Goal: Check status: Check status

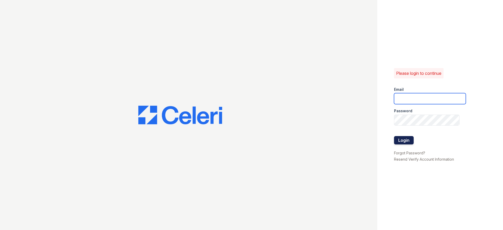
type input "[PERSON_NAME][DOMAIN_NAME][EMAIL_ADDRESS][DOMAIN_NAME]"
click at [407, 142] on button "Login" at bounding box center [404, 140] width 20 height 8
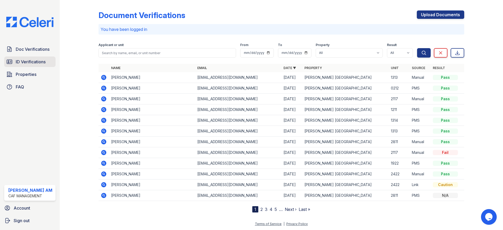
click at [31, 62] on span "ID Verifications" at bounding box center [31, 62] width 30 height 6
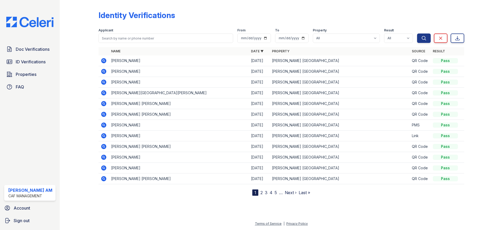
click at [263, 194] on nav "1 2 3 4 5 … Next › Last »" at bounding box center [281, 193] width 58 height 6
click at [261, 190] on span "2" at bounding box center [261, 193] width 2 height 6
click at [260, 192] on link "2" at bounding box center [261, 192] width 2 height 5
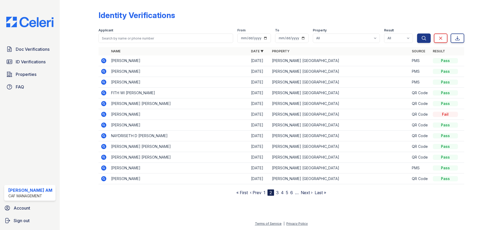
click at [102, 79] on icon at bounding box center [104, 82] width 6 height 6
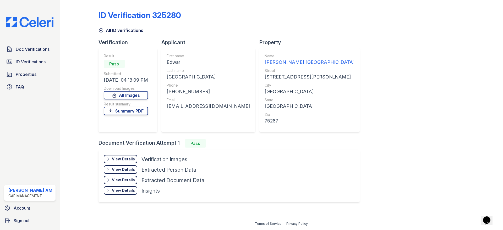
drag, startPoint x: 130, startPoint y: 109, endPoint x: 127, endPoint y: 104, distance: 6.0
click at [130, 110] on link "Summary PDF" at bounding box center [126, 111] width 44 height 8
click at [38, 55] on div "Doc Verifications ID Verifications Properties FAQ" at bounding box center [29, 68] width 55 height 48
click at [35, 47] on span "Doc Verifications" at bounding box center [33, 49] width 34 height 6
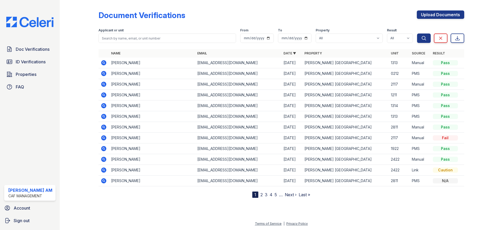
click at [103, 107] on icon at bounding box center [103, 105] width 5 height 5
